Goal: Task Accomplishment & Management: Manage account settings

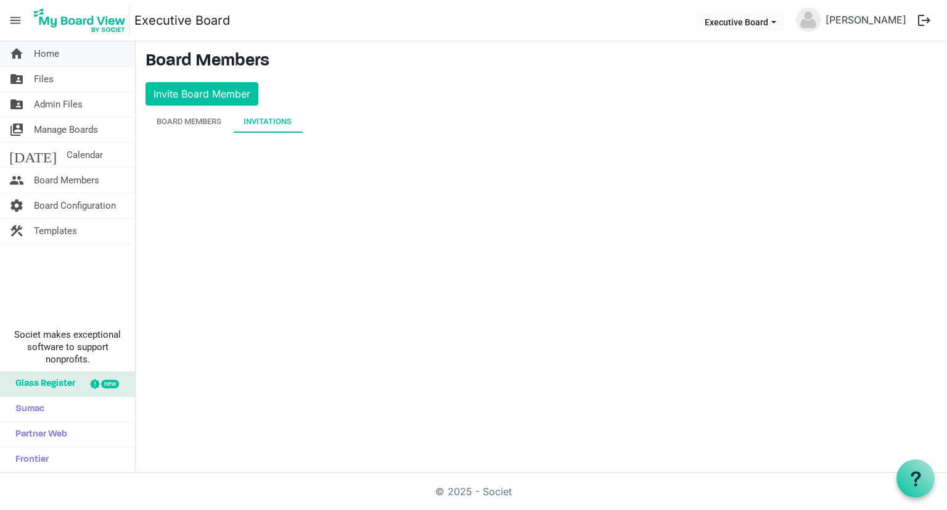
click at [52, 57] on span "Home" at bounding box center [46, 53] width 25 height 25
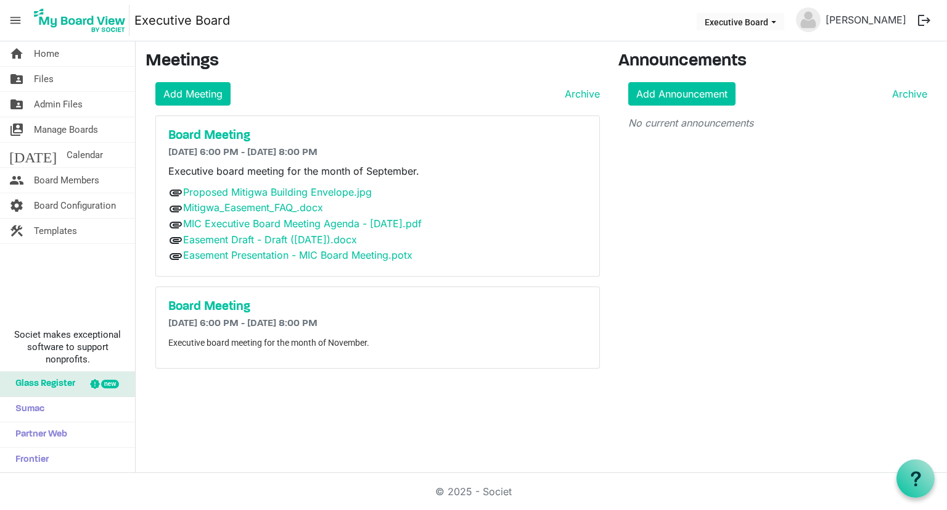
click at [68, 182] on span "Board Members" at bounding box center [66, 180] width 65 height 25
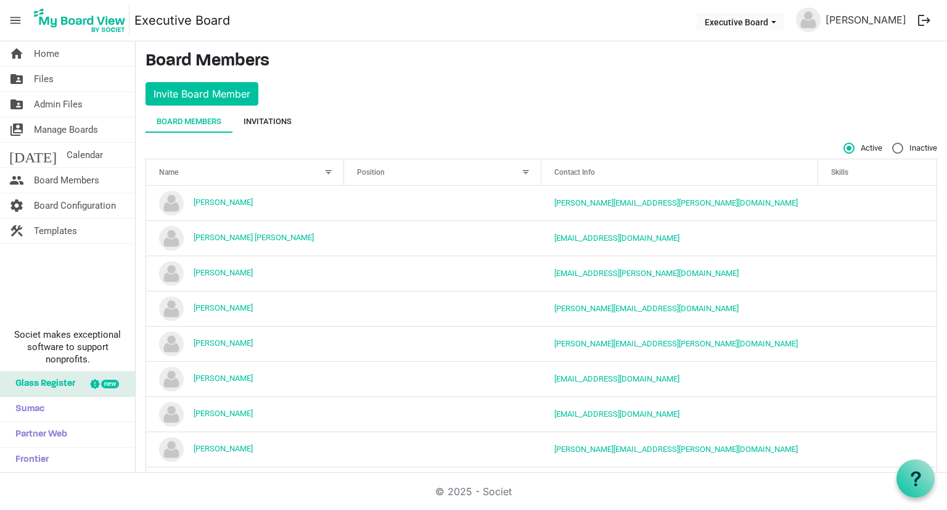
click at [267, 123] on div "Invitations" at bounding box center [268, 121] width 48 height 12
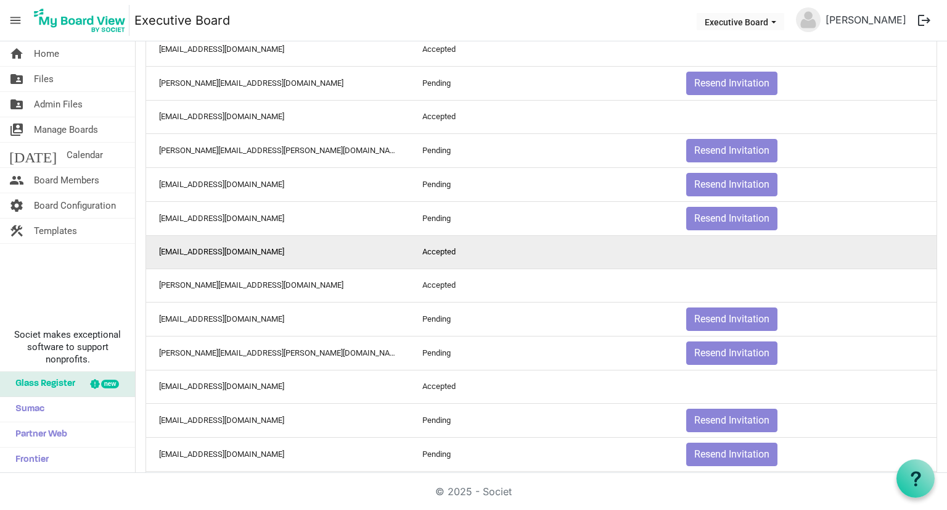
scroll to position [1321, 0]
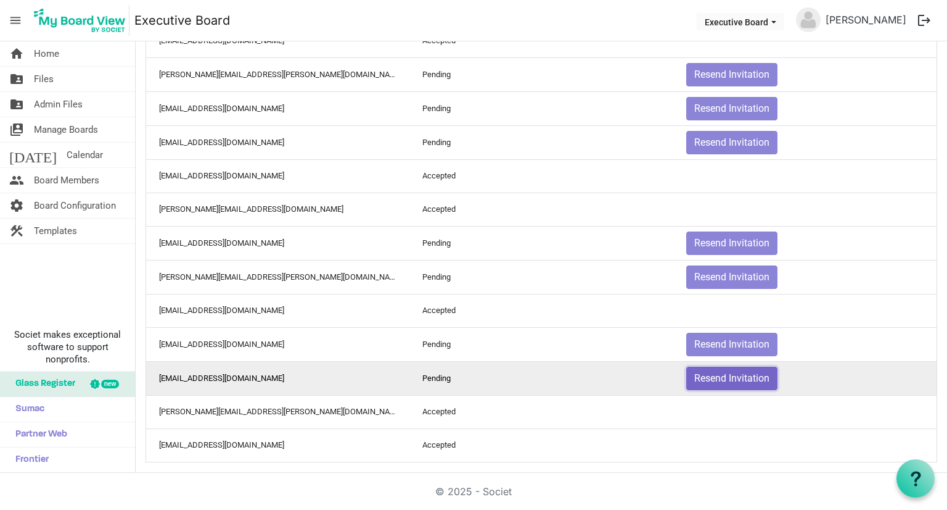
click at [741, 366] on button "Resend Invitation" at bounding box center [732, 377] width 91 height 23
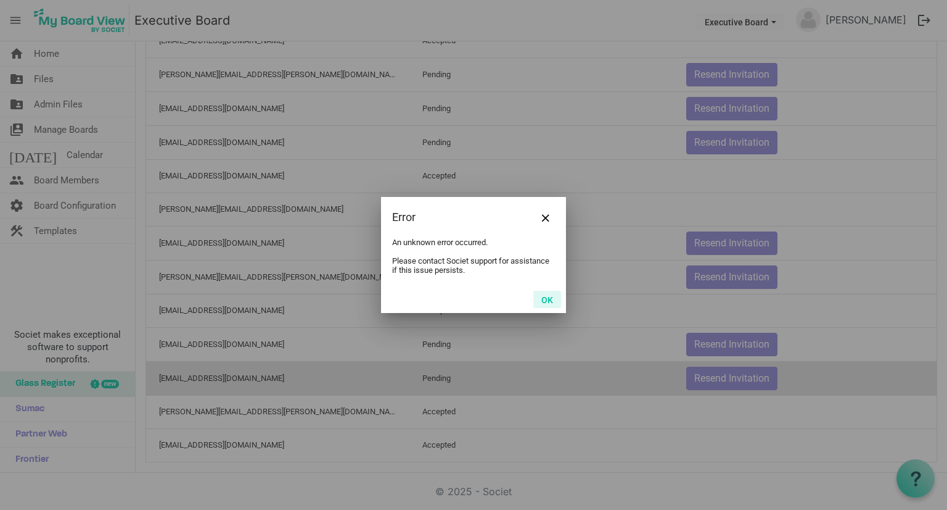
click at [550, 299] on button "OK" at bounding box center [548, 299] width 28 height 17
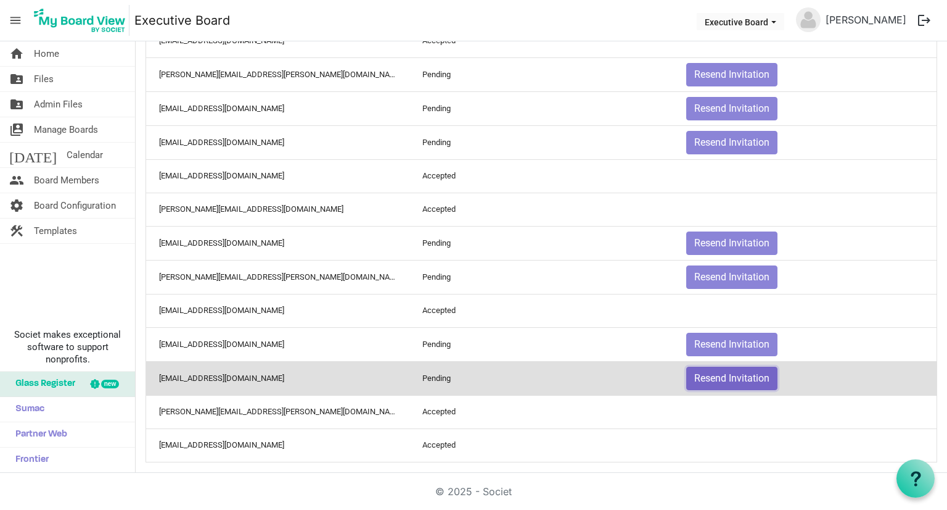
click at [738, 368] on button "Resend Invitation" at bounding box center [732, 377] width 91 height 23
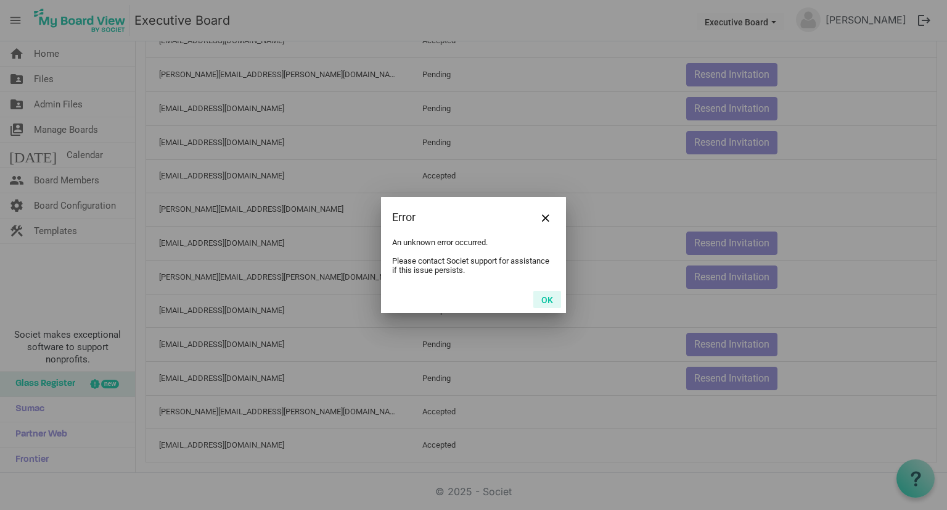
click at [546, 294] on button "OK" at bounding box center [548, 299] width 28 height 17
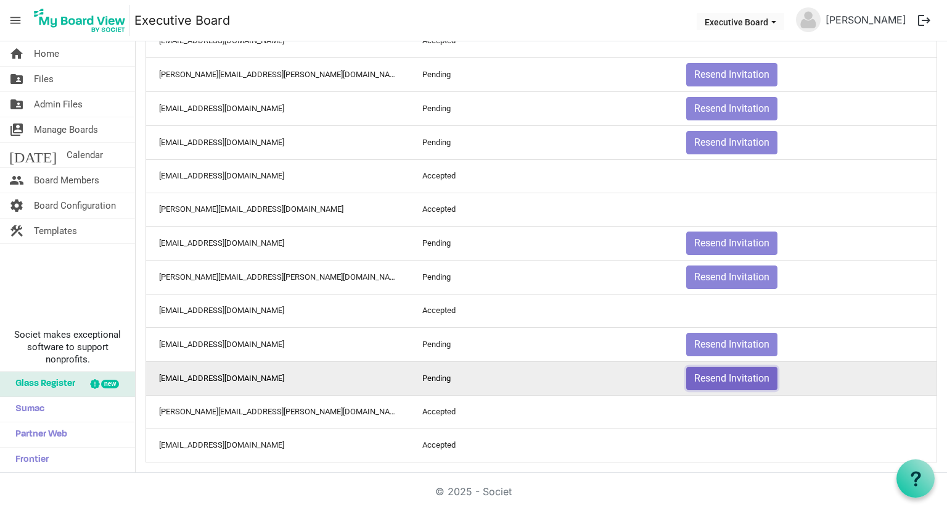
click at [739, 369] on button "Resend Invitation" at bounding box center [732, 377] width 91 height 23
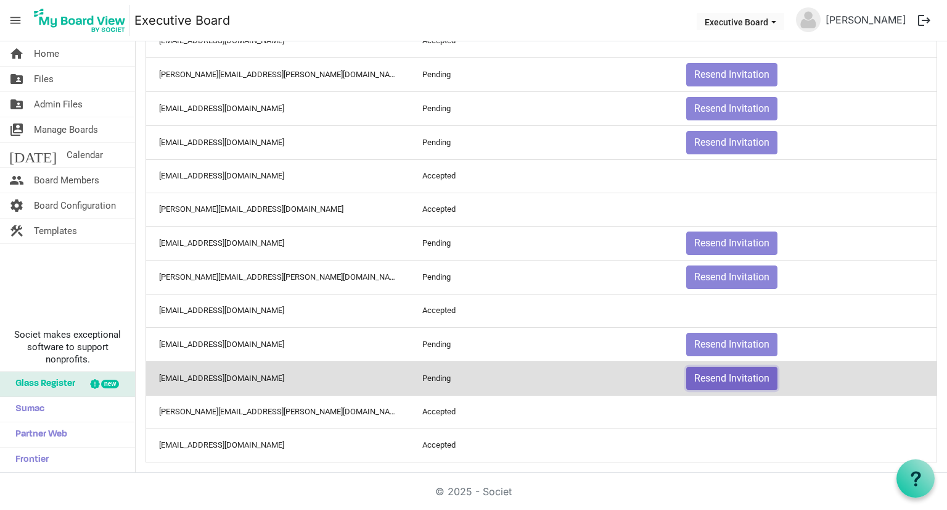
click at [738, 369] on button "Resend Invitation" at bounding box center [732, 377] width 91 height 23
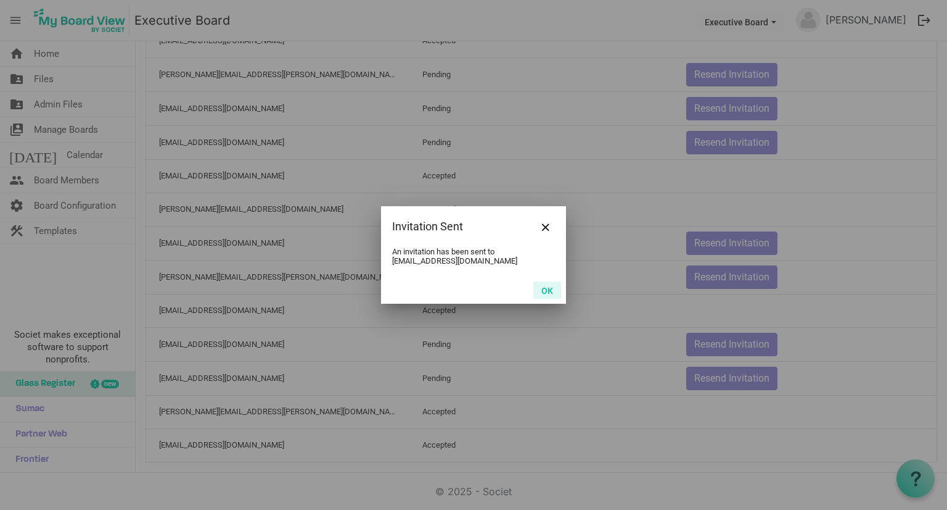
click at [546, 291] on button "OK" at bounding box center [548, 289] width 28 height 17
click at [545, 291] on button "OK" at bounding box center [548, 289] width 28 height 17
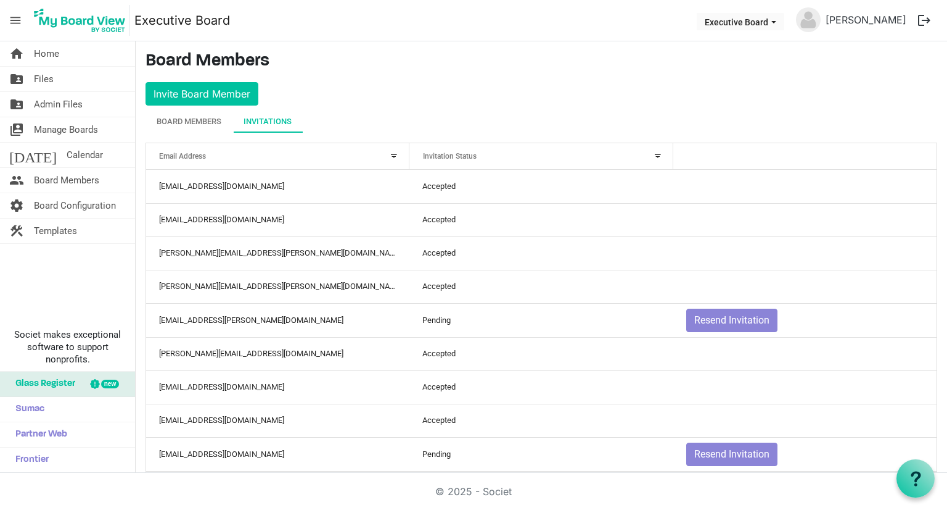
scroll to position [0, 0]
click at [188, 122] on div "Board Members" at bounding box center [189, 121] width 65 height 12
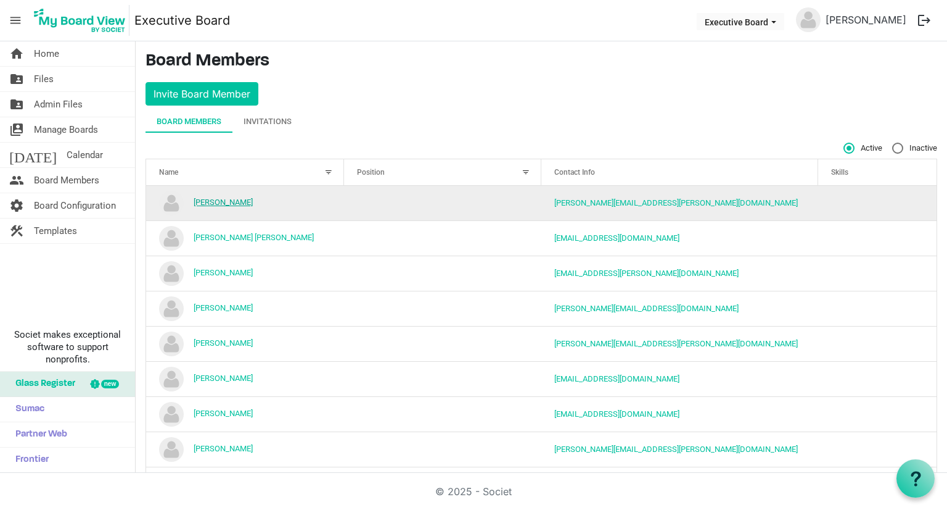
click at [239, 203] on link "Amanda Nuzum" at bounding box center [223, 201] width 59 height 9
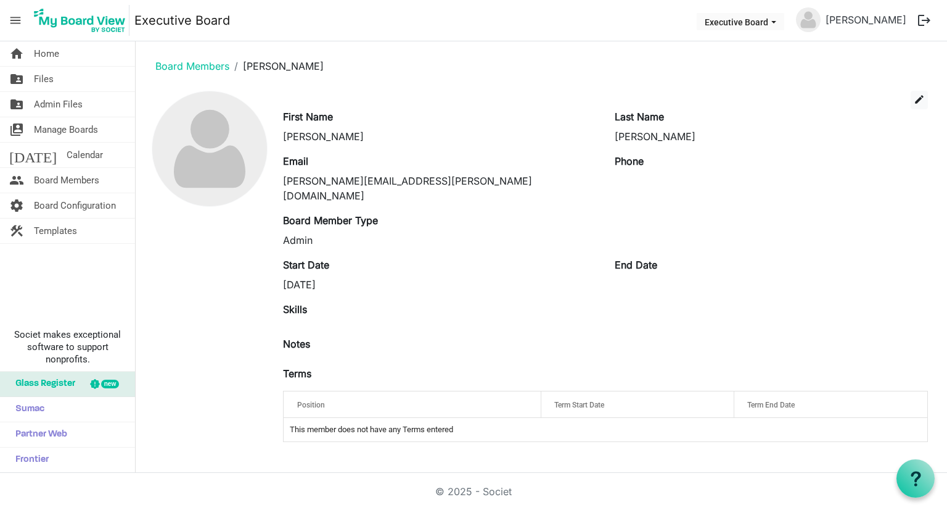
click at [919, 27] on button "logout" at bounding box center [925, 20] width 26 height 26
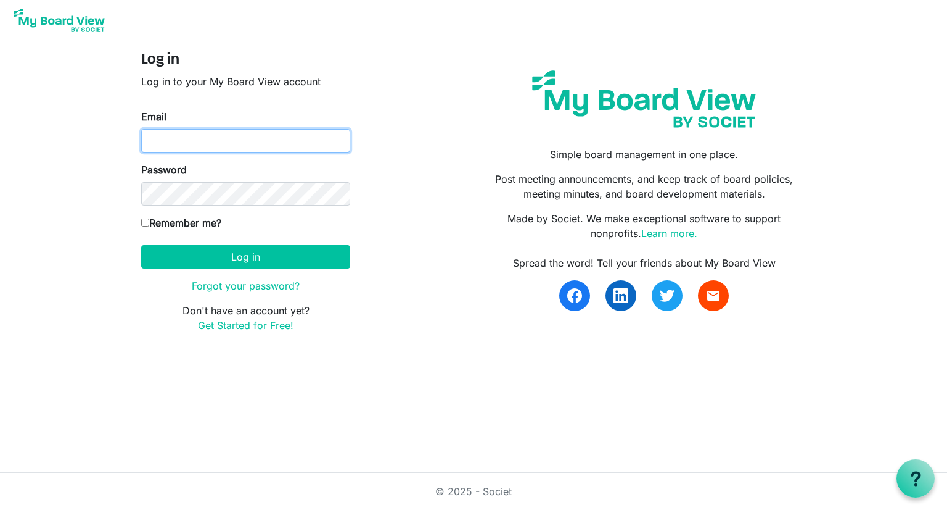
type input "[PERSON_NAME][EMAIL_ADDRESS][PERSON_NAME][DOMAIN_NAME]"
click at [440, 182] on div "Log in Log in to your My Board View account Email [PERSON_NAME][EMAIL_ADDRESS][…" at bounding box center [473, 196] width 683 height 291
click at [39, 16] on img at bounding box center [59, 20] width 99 height 31
type input "Josh.williams@scouting.org"
click at [76, 25] on img at bounding box center [59, 20] width 99 height 31
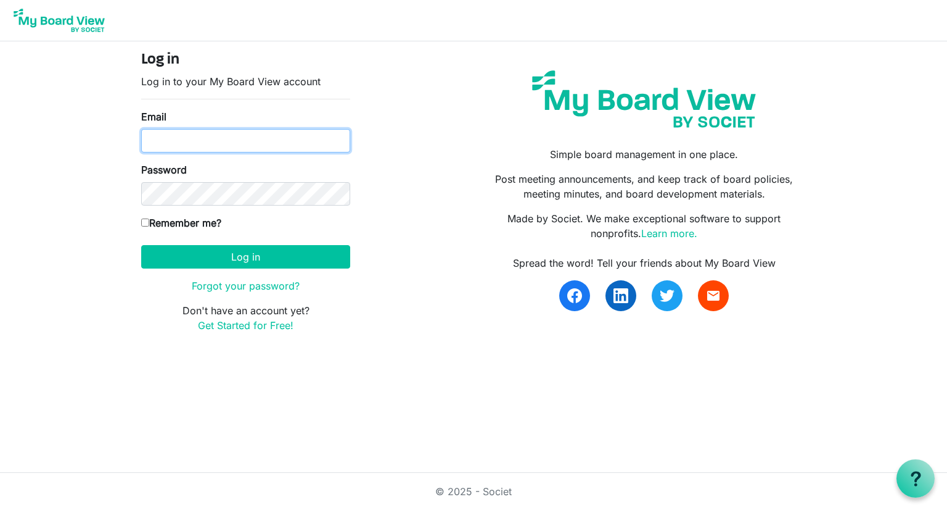
type input "[PERSON_NAME][EMAIL_ADDRESS][PERSON_NAME][DOMAIN_NAME]"
drag, startPoint x: 234, startPoint y: 231, endPoint x: 233, endPoint y: 241, distance: 9.3
click at [234, 232] on div "Remember me?" at bounding box center [245, 225] width 209 height 20
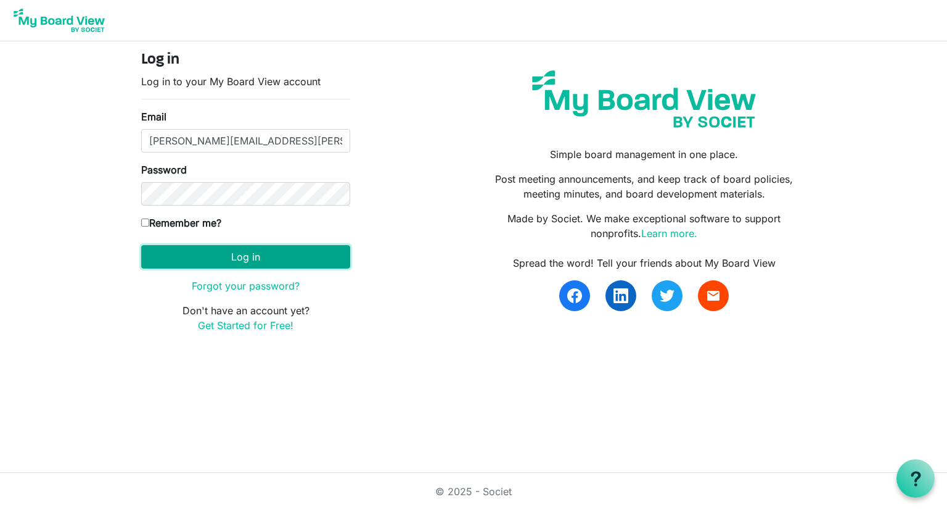
click at [232, 257] on button "Log in" at bounding box center [245, 256] width 209 height 23
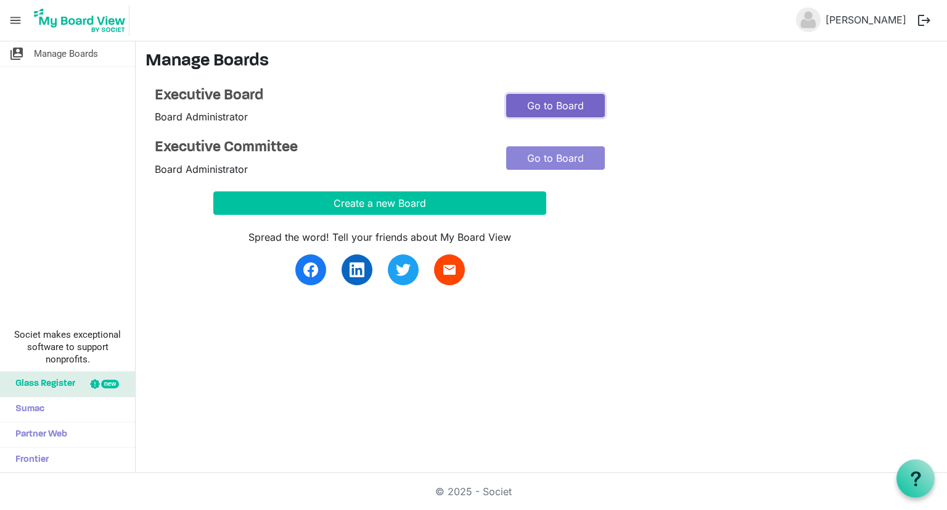
click at [567, 107] on link "Go to Board" at bounding box center [555, 105] width 99 height 23
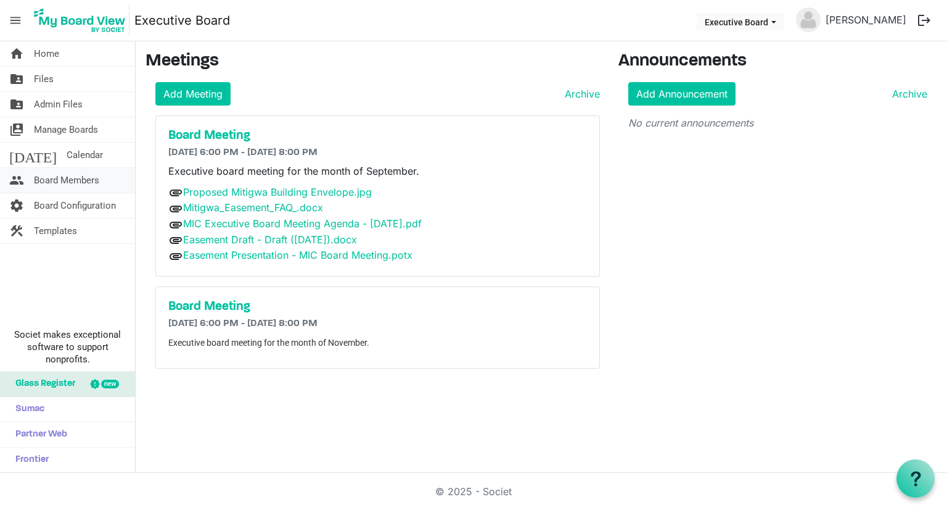
click at [71, 184] on span "Board Members" at bounding box center [66, 180] width 65 height 25
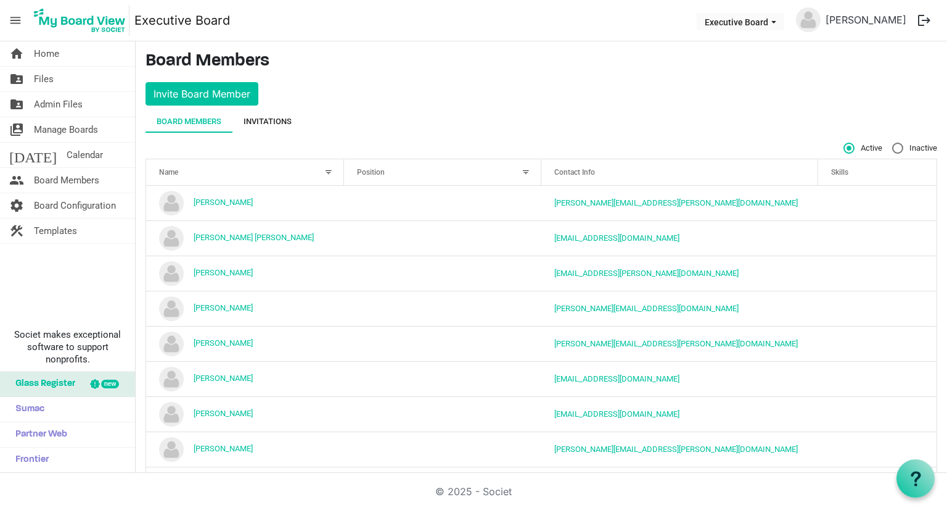
click at [271, 111] on div "Invitations" at bounding box center [268, 121] width 48 height 22
click at [276, 122] on div "Invitations" at bounding box center [268, 121] width 48 height 12
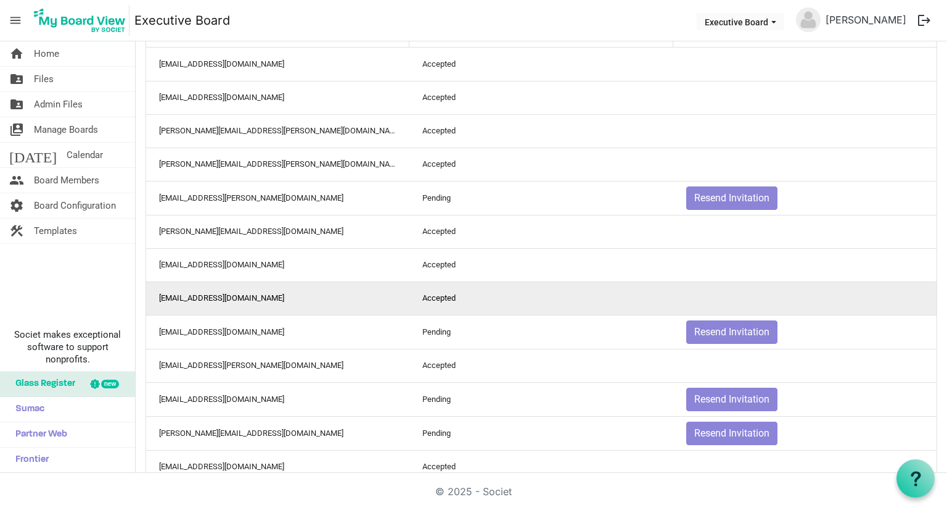
scroll to position [123, 0]
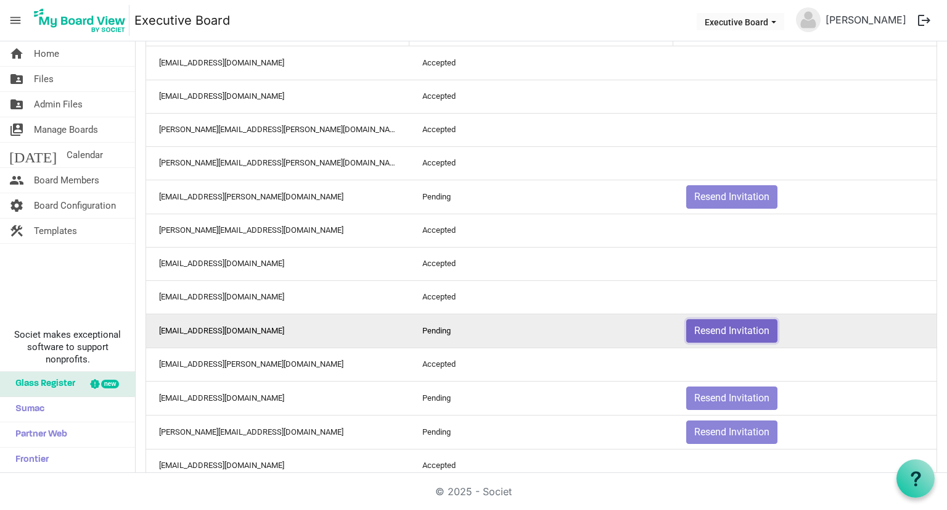
click at [725, 324] on button "Resend Invitation" at bounding box center [732, 330] width 91 height 23
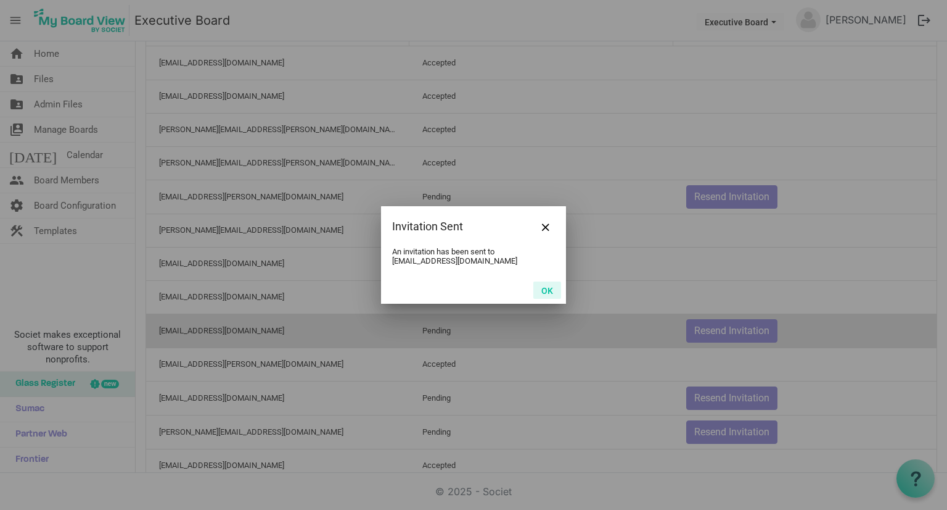
click at [551, 291] on button "OK" at bounding box center [548, 289] width 28 height 17
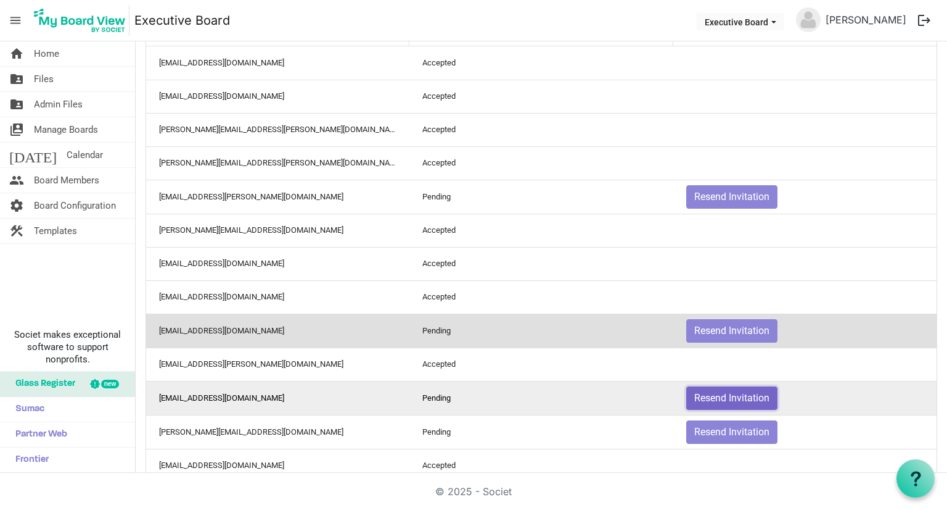
click at [748, 398] on button "Resend Invitation" at bounding box center [732, 397] width 91 height 23
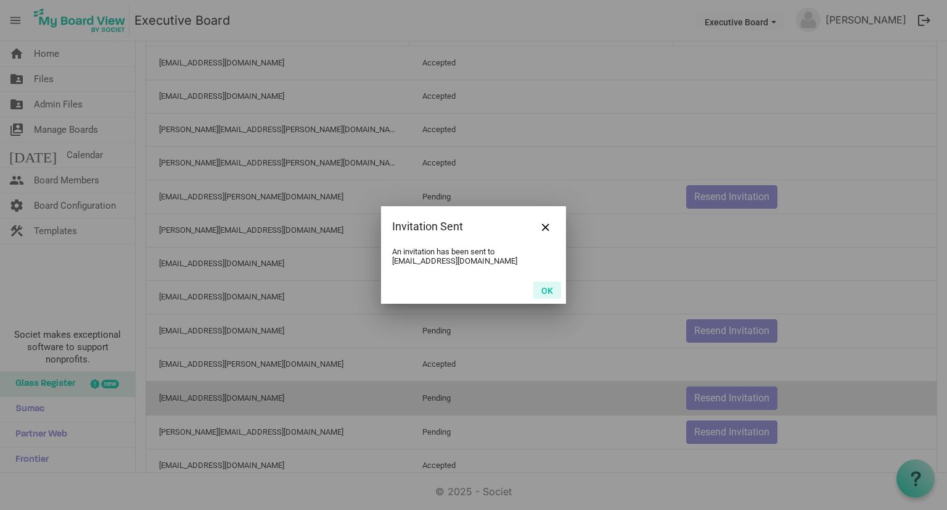
click at [549, 292] on button "OK" at bounding box center [548, 289] width 28 height 17
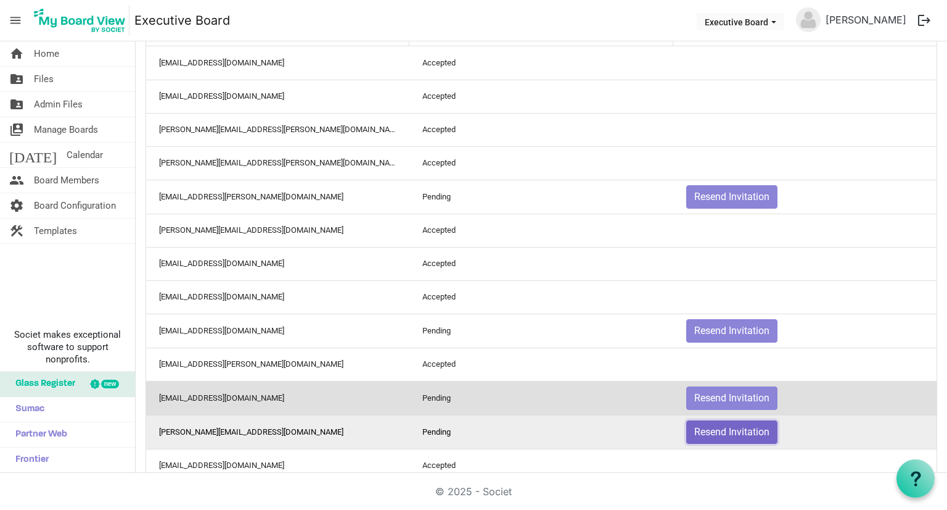
click at [742, 430] on button "Resend Invitation" at bounding box center [732, 431] width 91 height 23
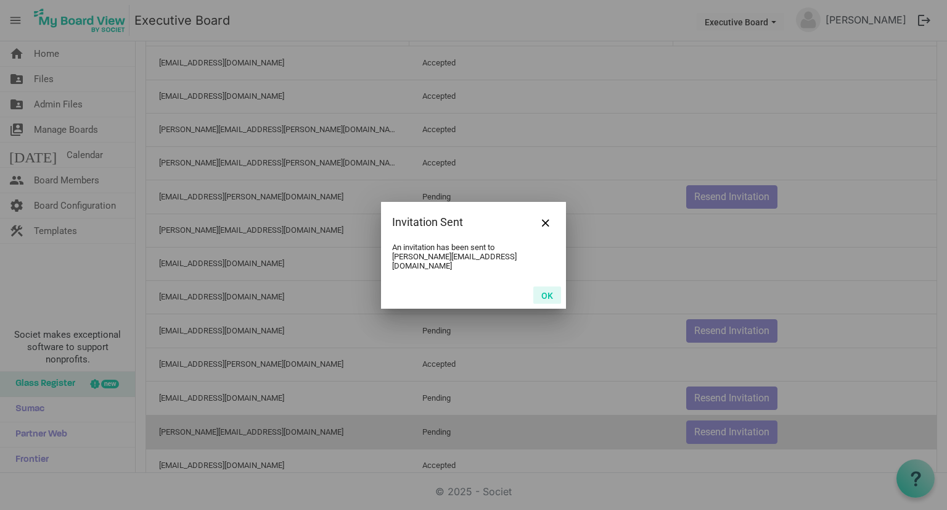
click at [545, 289] on button "OK" at bounding box center [548, 294] width 28 height 17
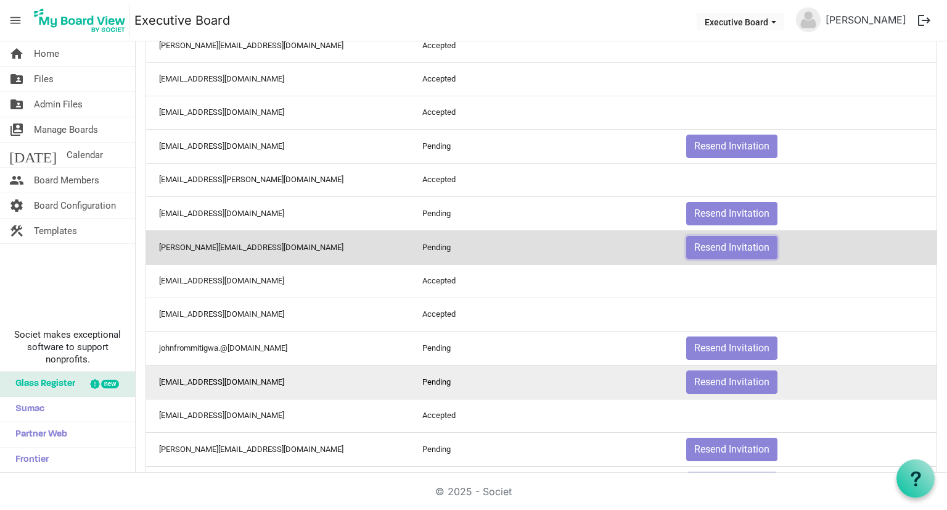
scroll to position [308, 0]
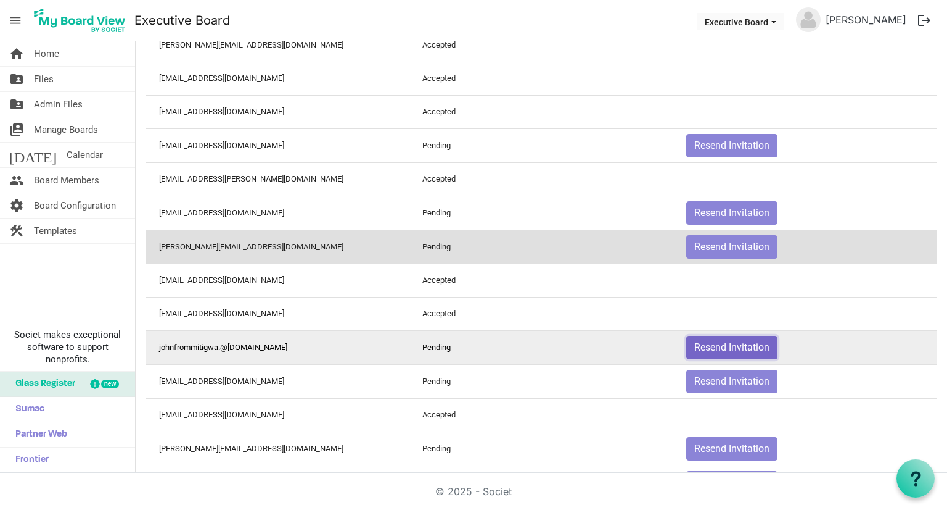
click at [728, 346] on button "Resend Invitation" at bounding box center [732, 347] width 91 height 23
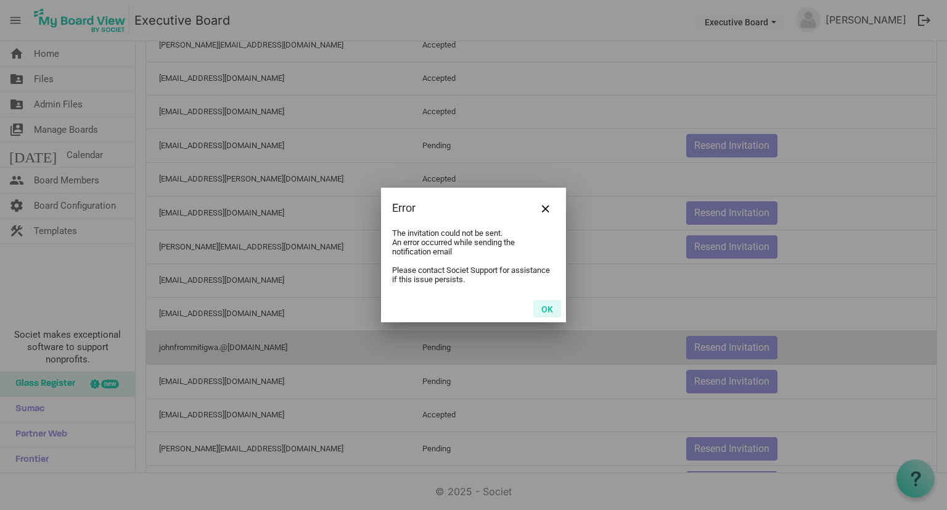
click at [555, 310] on button "OK" at bounding box center [548, 308] width 28 height 17
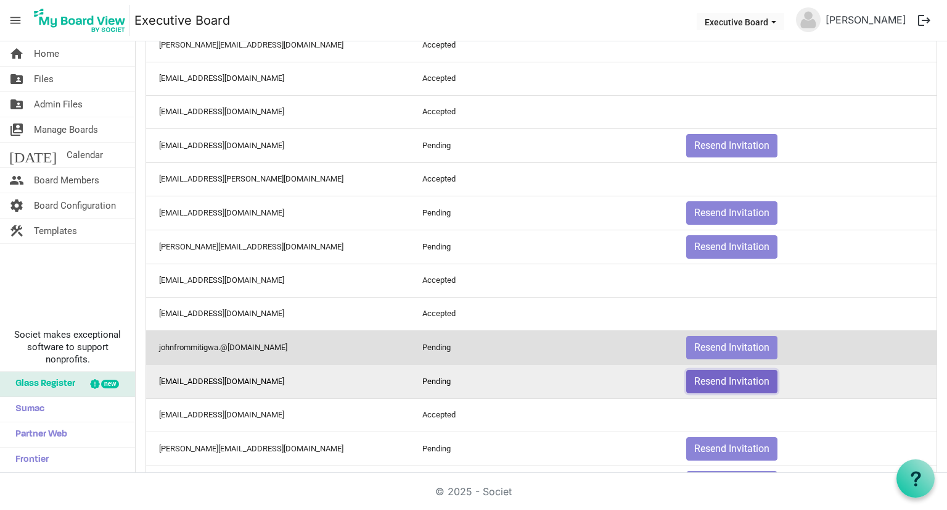
click at [735, 380] on button "Resend Invitation" at bounding box center [732, 380] width 91 height 23
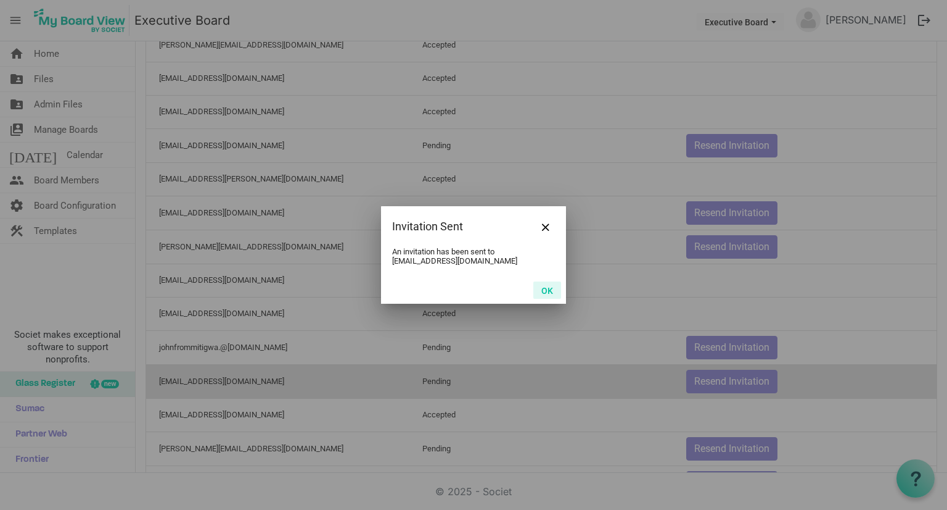
click at [550, 289] on button "OK" at bounding box center [548, 289] width 28 height 17
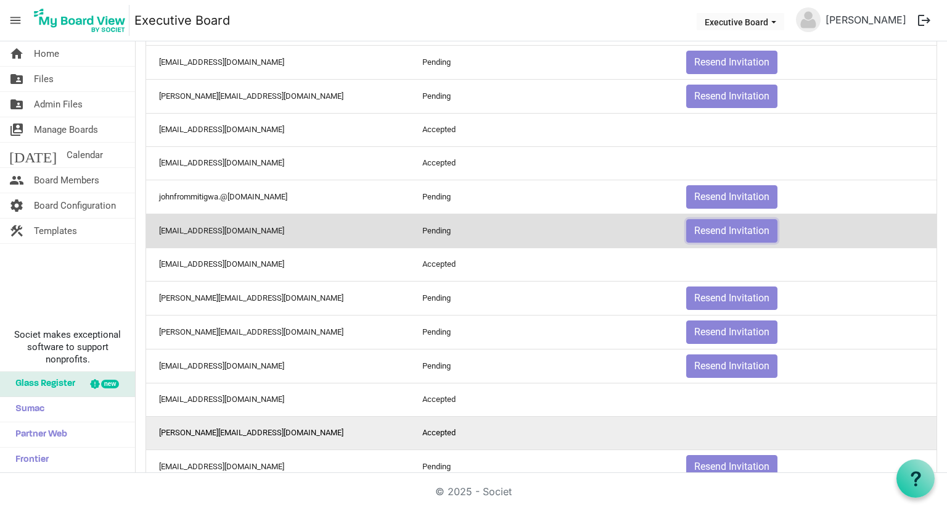
scroll to position [493, 0]
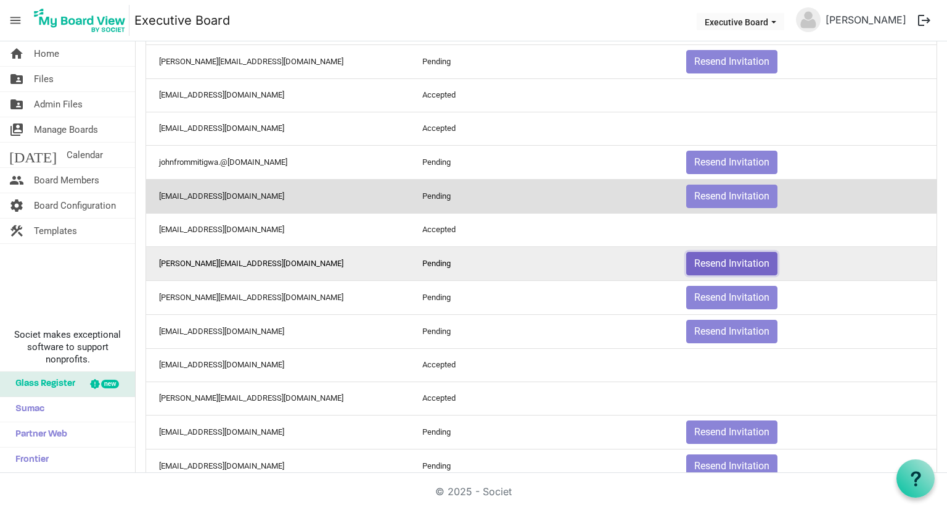
click at [722, 260] on button "Resend Invitation" at bounding box center [732, 263] width 91 height 23
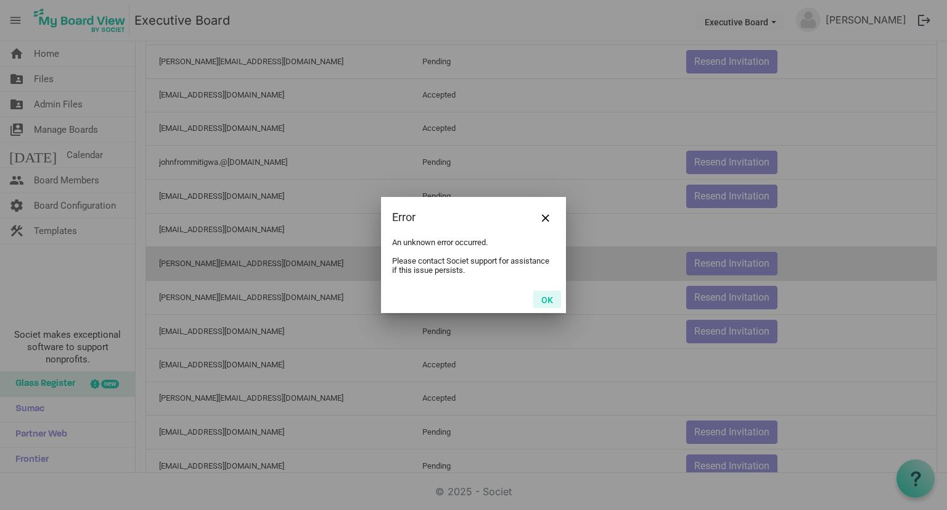
click at [546, 302] on button "OK" at bounding box center [548, 299] width 28 height 17
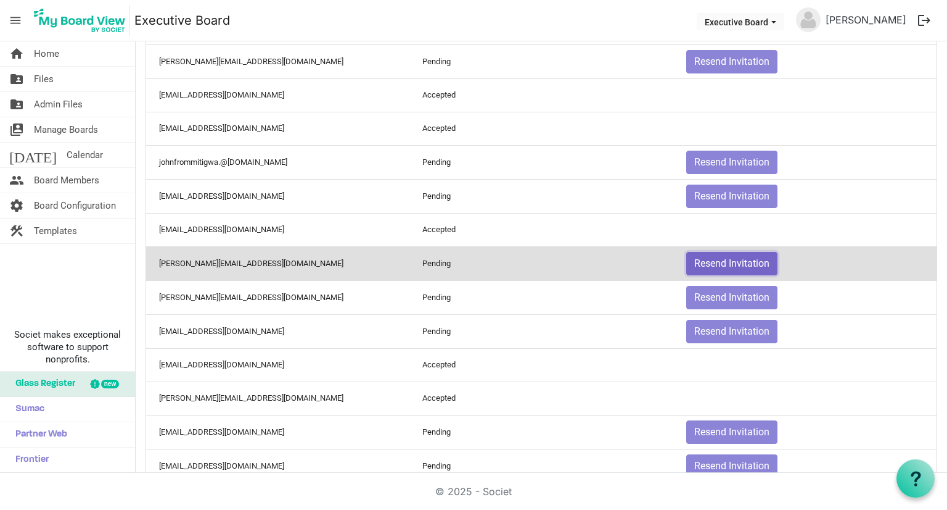
click at [714, 255] on button "Resend Invitation" at bounding box center [732, 263] width 91 height 23
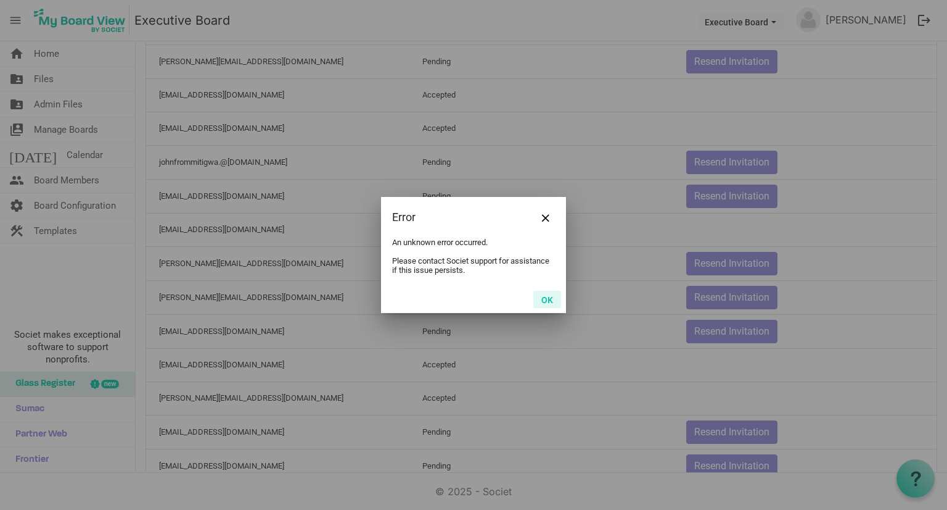
click at [552, 302] on button "OK" at bounding box center [548, 299] width 28 height 17
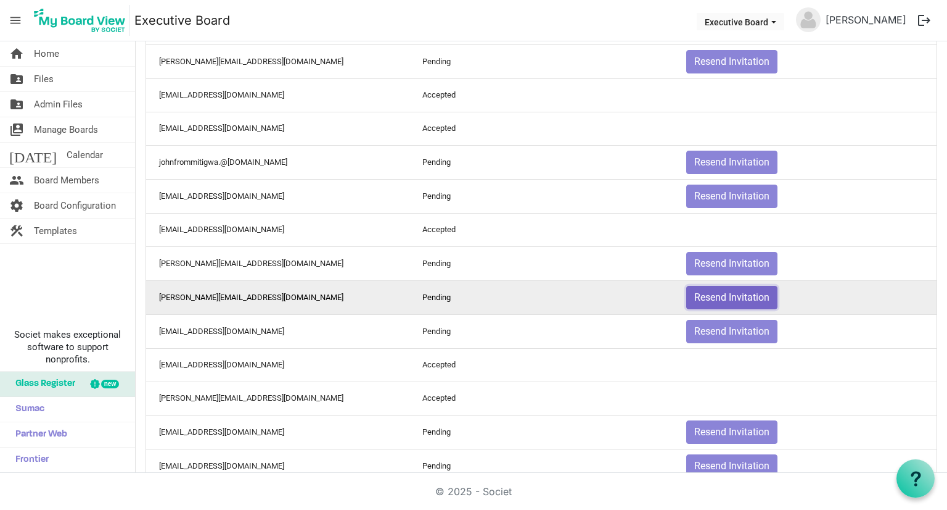
click at [706, 294] on button "Resend Invitation" at bounding box center [732, 297] width 91 height 23
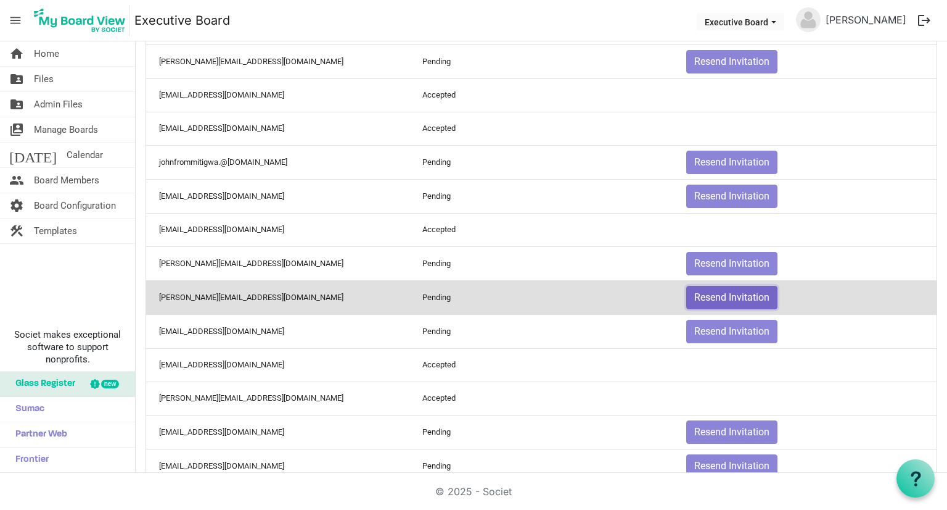
click at [715, 291] on button "Resend Invitation" at bounding box center [732, 297] width 91 height 23
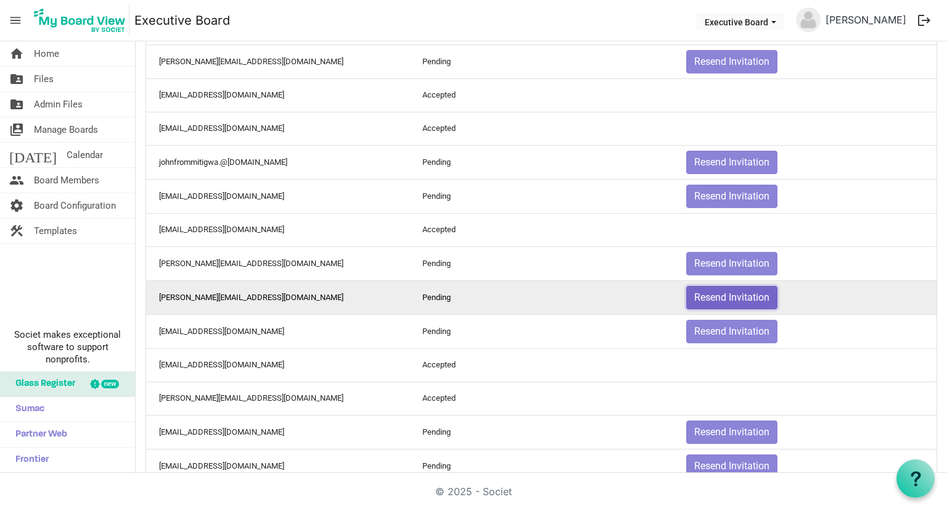
click at [717, 292] on button "Resend Invitation" at bounding box center [732, 297] width 91 height 23
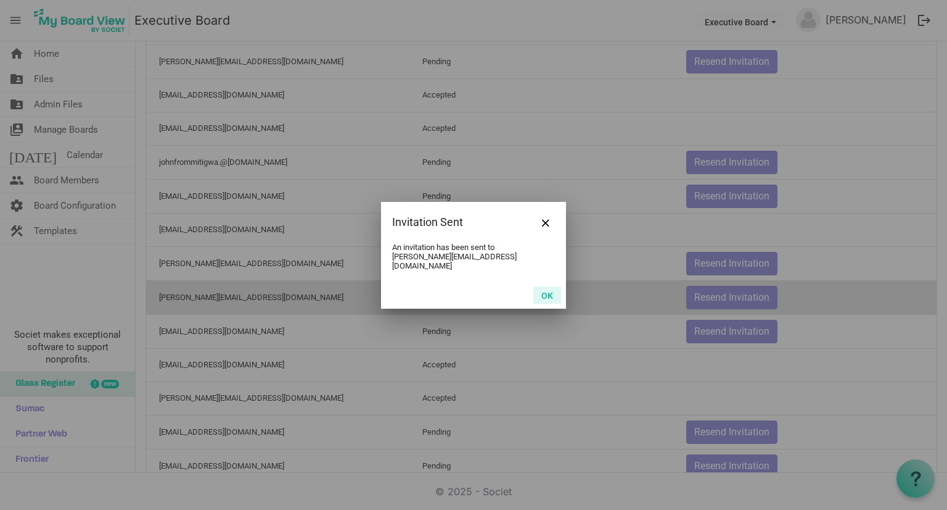
click at [543, 288] on button "OK" at bounding box center [548, 294] width 28 height 17
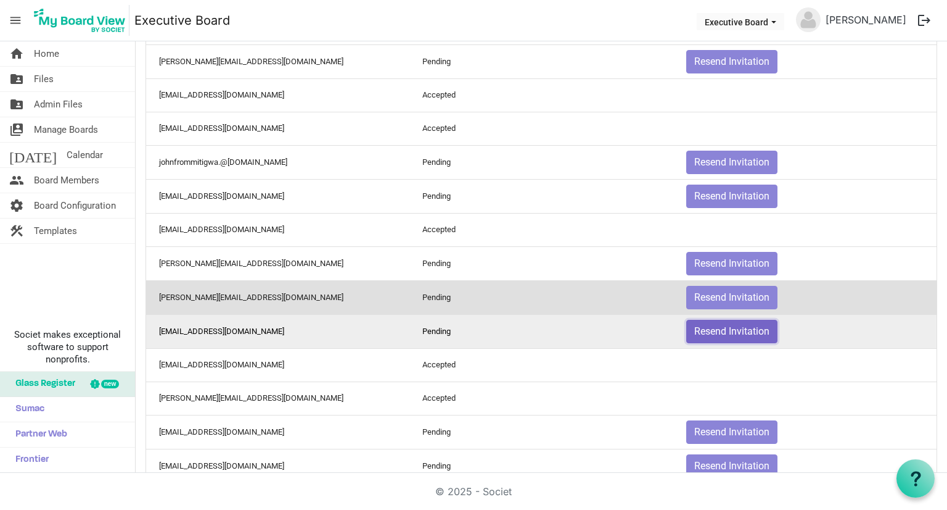
click at [740, 325] on button "Resend Invitation" at bounding box center [732, 331] width 91 height 23
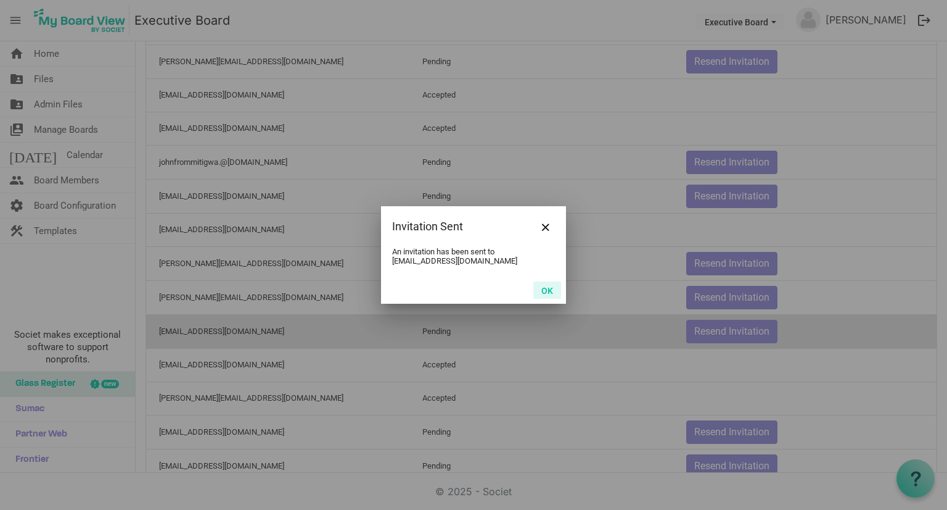
click at [548, 292] on button "OK" at bounding box center [548, 289] width 28 height 17
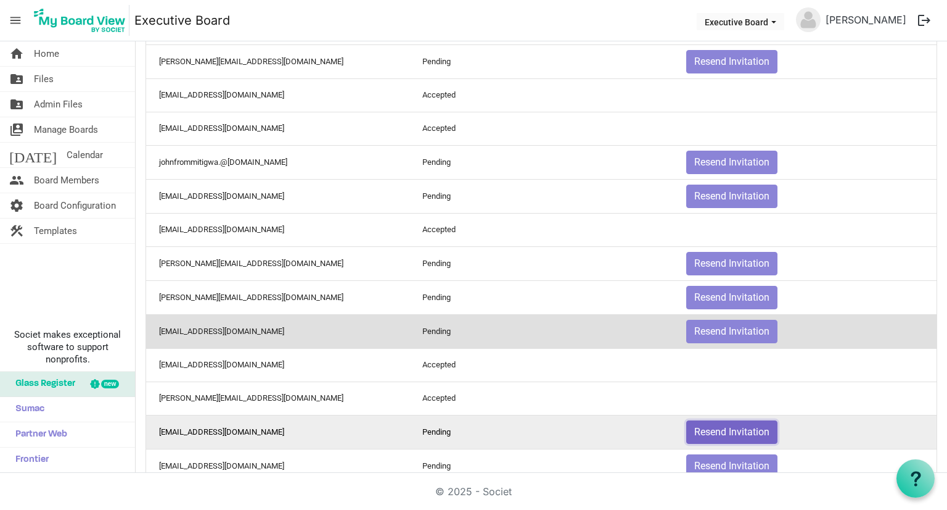
click at [749, 431] on button "Resend Invitation" at bounding box center [732, 431] width 91 height 23
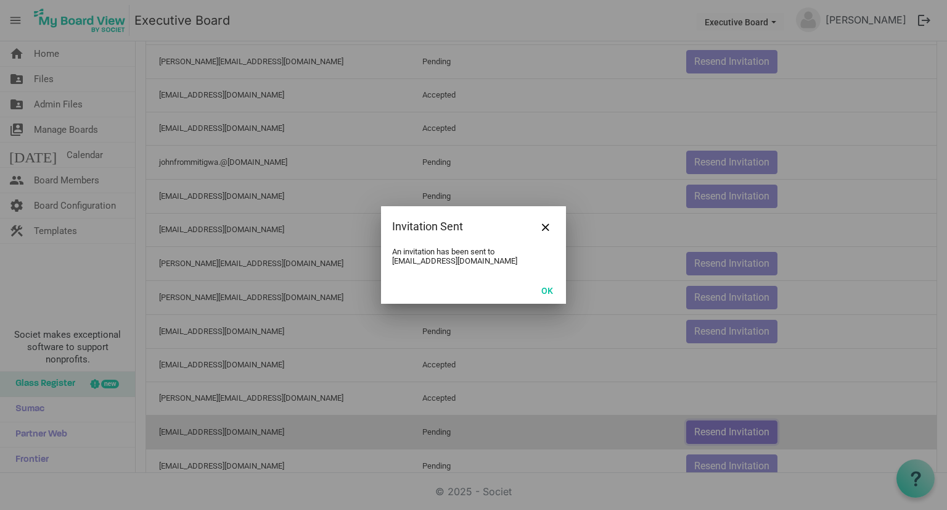
click at [746, 430] on body "menu Executive Board Executive Board Josh Williams logout home Home folder_shar…" at bounding box center [473, 236] width 947 height 472
click at [551, 289] on button "OK" at bounding box center [548, 289] width 28 height 17
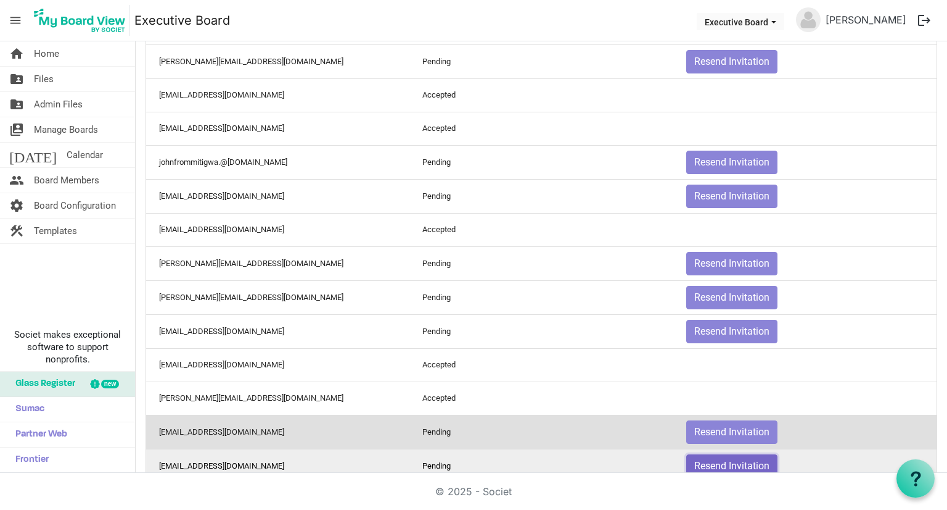
click at [756, 463] on button "Resend Invitation" at bounding box center [732, 465] width 91 height 23
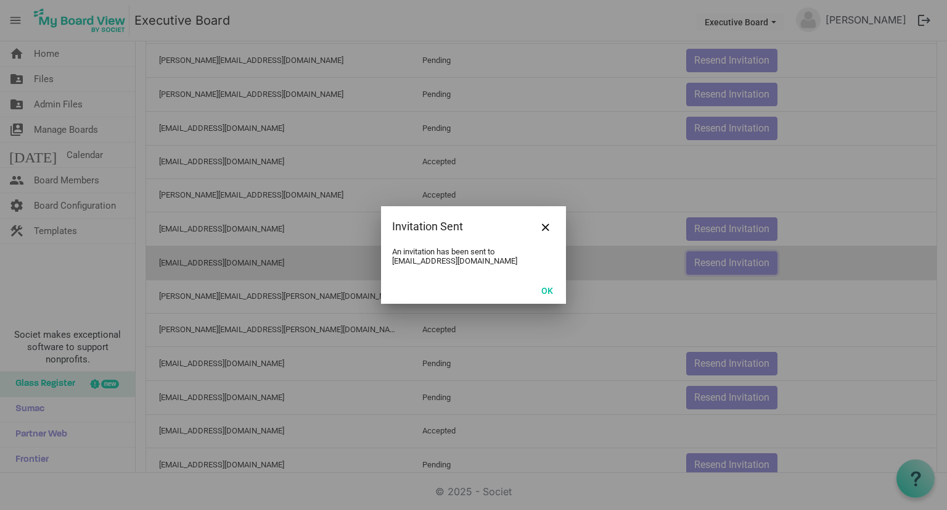
scroll to position [740, 0]
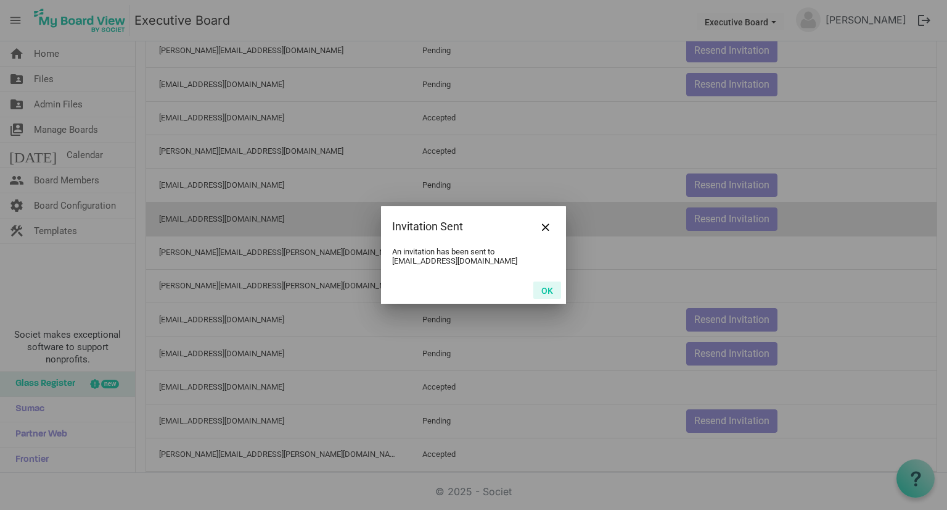
click at [545, 292] on button "OK" at bounding box center [548, 289] width 28 height 17
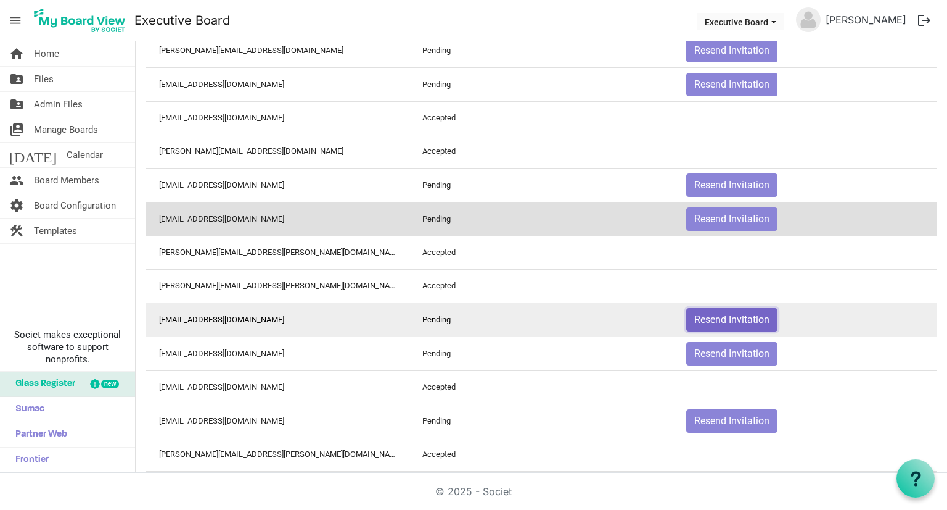
click at [733, 315] on button "Resend Invitation" at bounding box center [732, 319] width 91 height 23
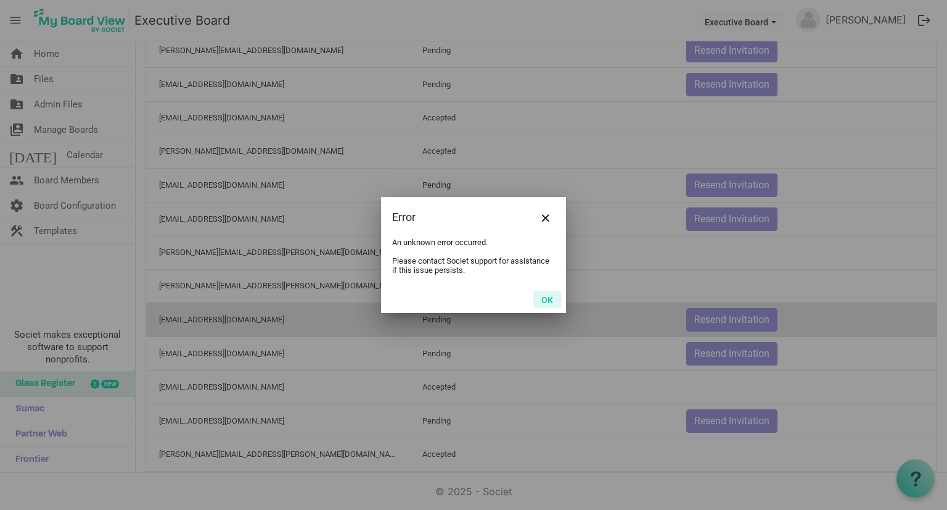
click at [734, 315] on div at bounding box center [473, 255] width 947 height 510
click at [548, 297] on button "OK" at bounding box center [548, 299] width 28 height 17
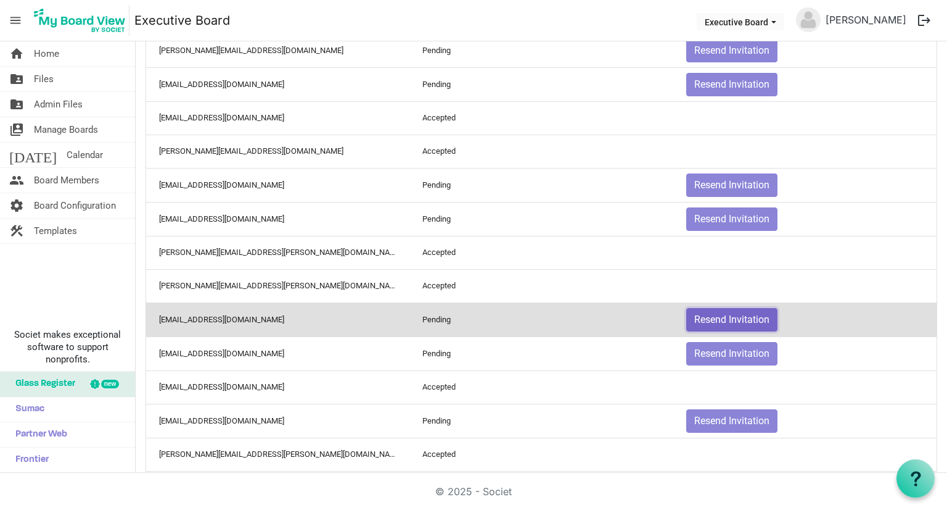
click at [717, 316] on button "Resend Invitation" at bounding box center [732, 319] width 91 height 23
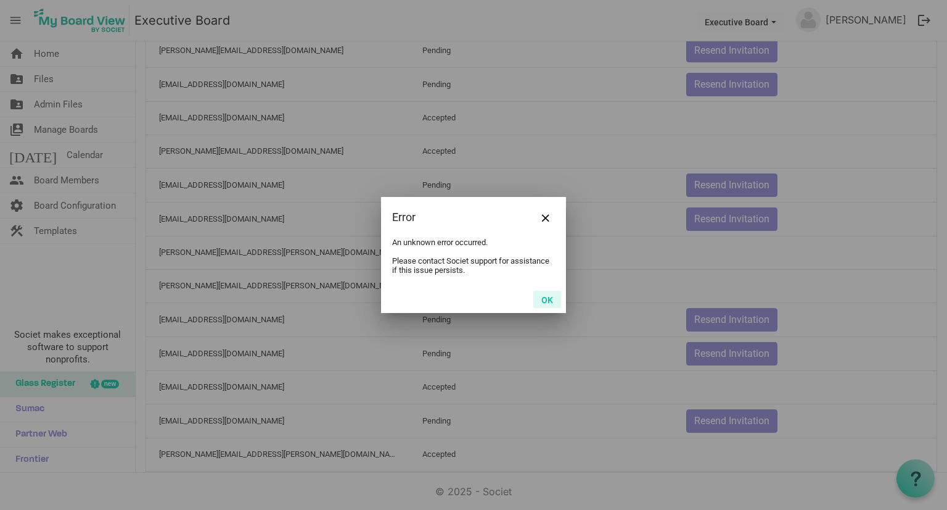
click at [551, 296] on button "OK" at bounding box center [548, 299] width 28 height 17
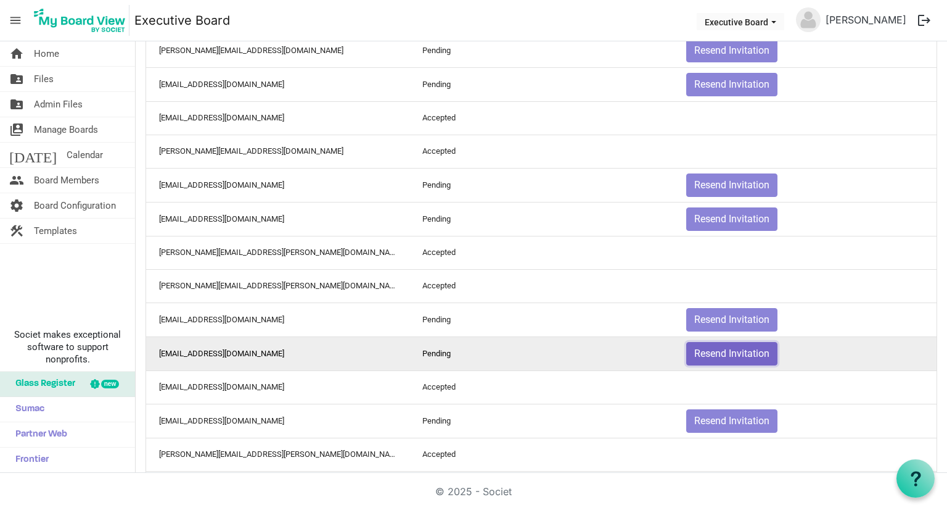
click at [741, 349] on button "Resend Invitation" at bounding box center [732, 353] width 91 height 23
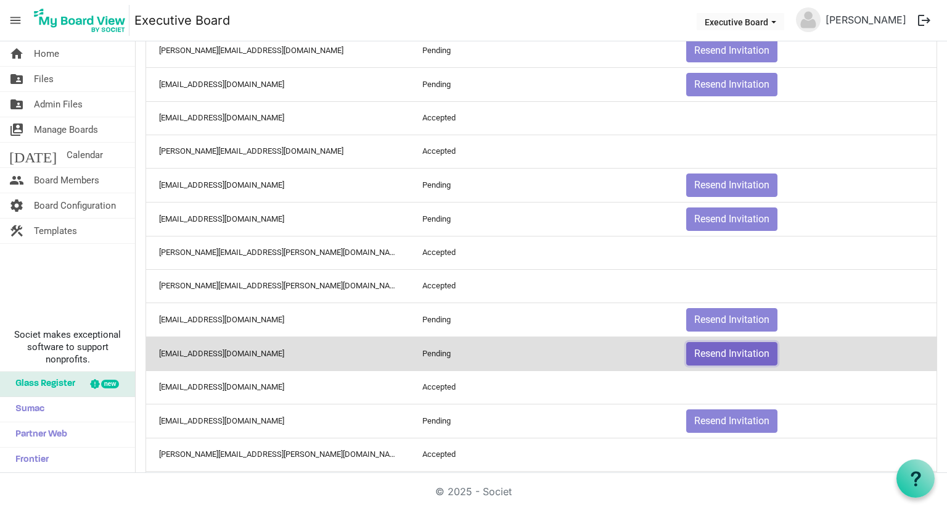
click at [741, 349] on button "Resend Invitation" at bounding box center [732, 353] width 91 height 23
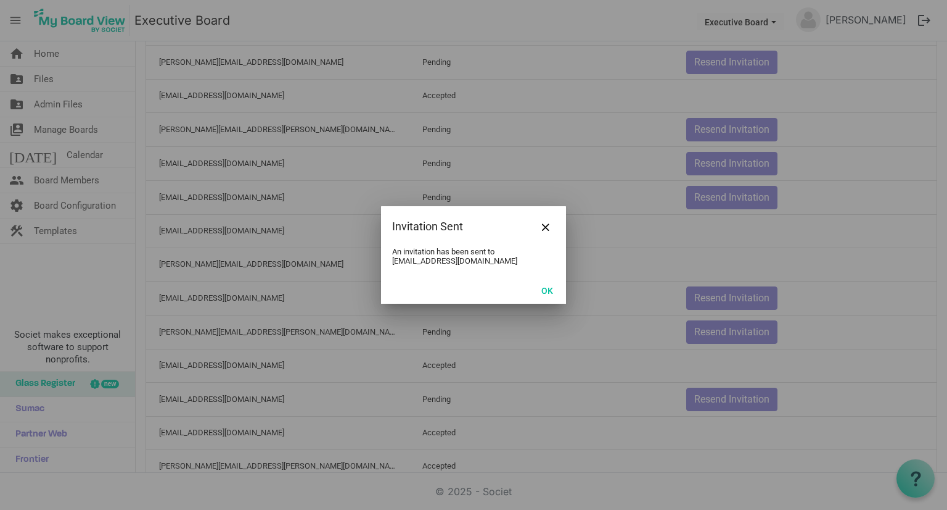
scroll to position [1295, 0]
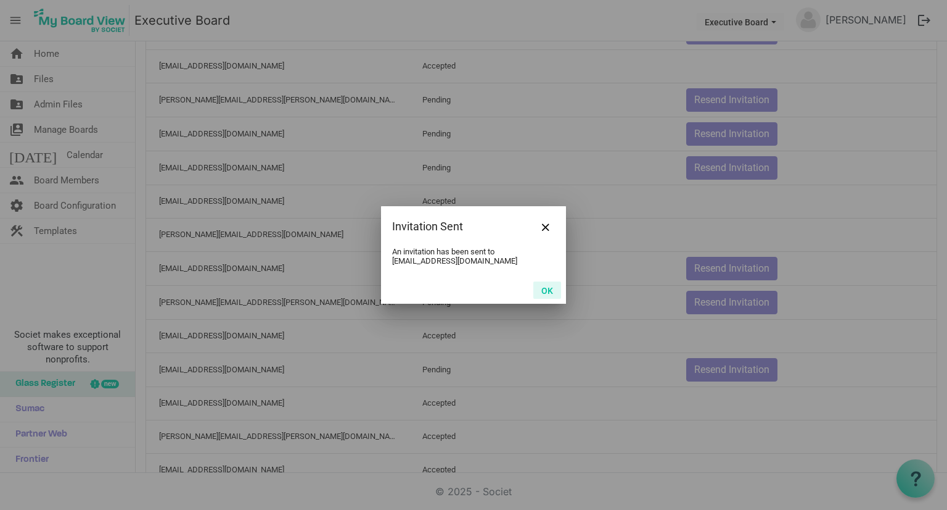
click at [551, 292] on button "OK" at bounding box center [548, 289] width 28 height 17
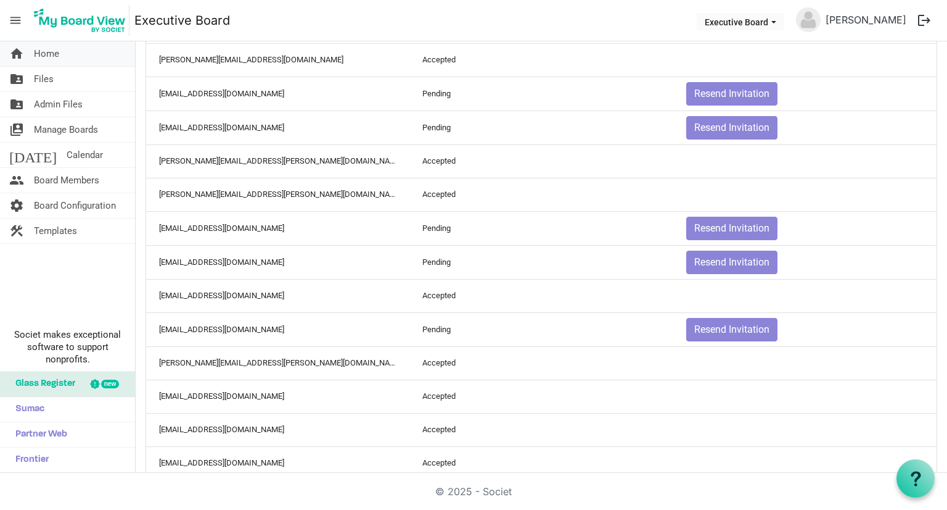
click at [49, 57] on span "Home" at bounding box center [46, 53] width 25 height 25
